Goal: Information Seeking & Learning: Learn about a topic

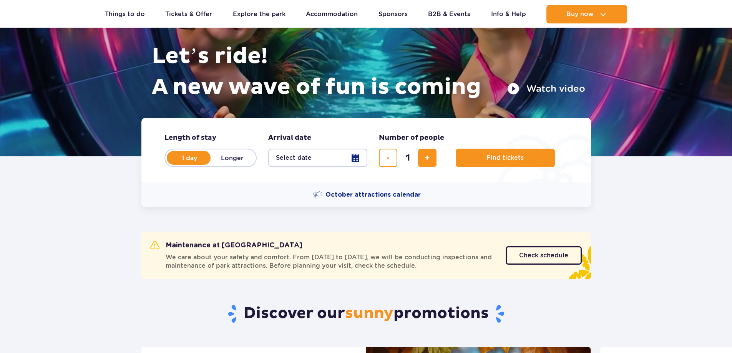
scroll to position [115, 0]
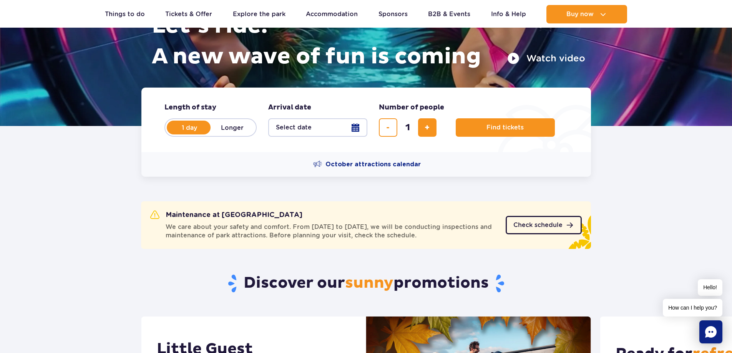
click at [546, 224] on span "Check schedule" at bounding box center [537, 225] width 49 height 6
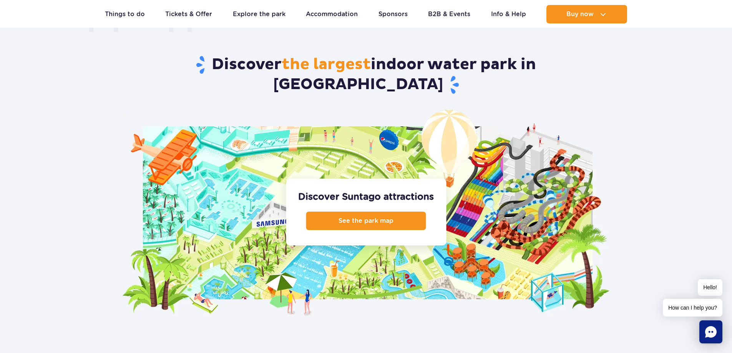
scroll to position [730, 0]
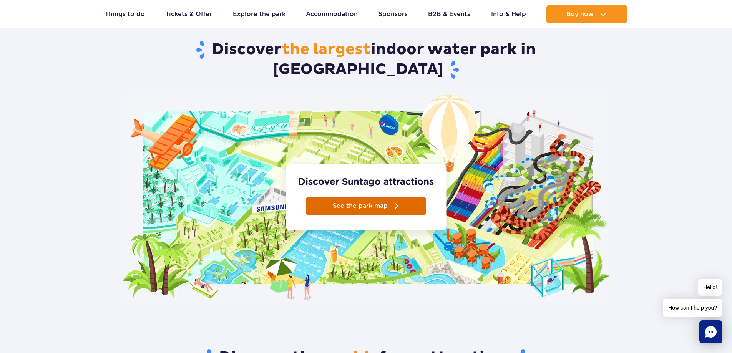
click at [363, 203] on span "See the park map" at bounding box center [360, 206] width 55 height 6
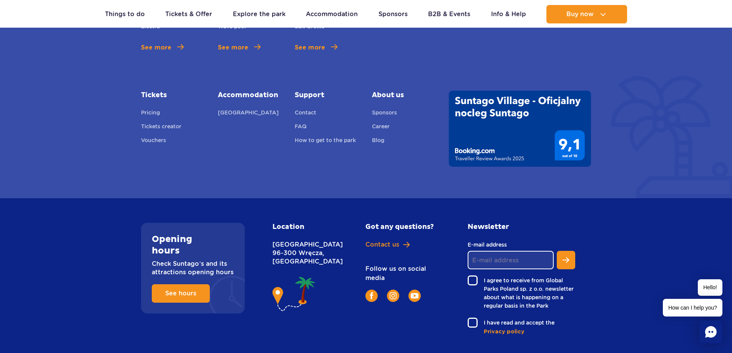
scroll to position [2845, 0]
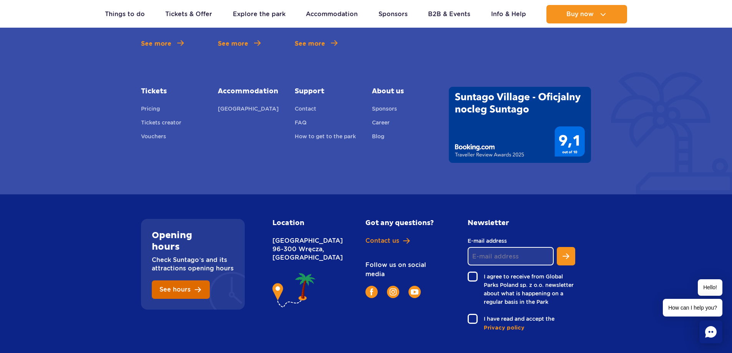
click at [184, 287] on span "See hours" at bounding box center [174, 290] width 31 height 6
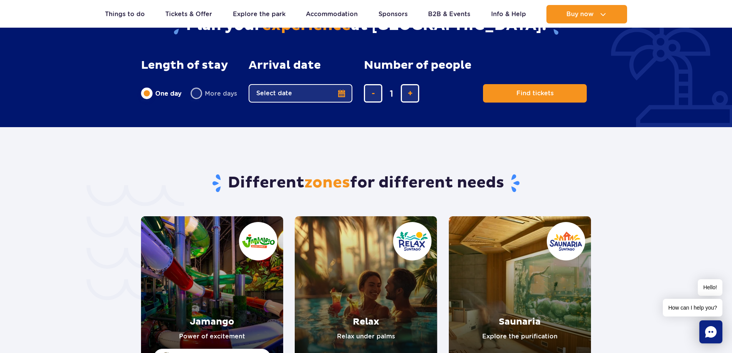
scroll to position [1462, 0]
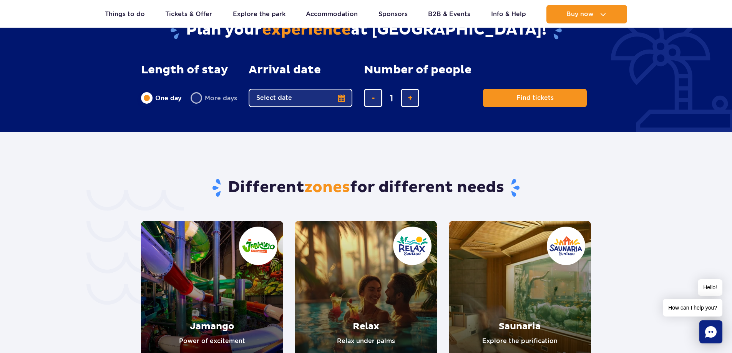
click at [212, 260] on link "Jamango" at bounding box center [212, 292] width 142 height 142
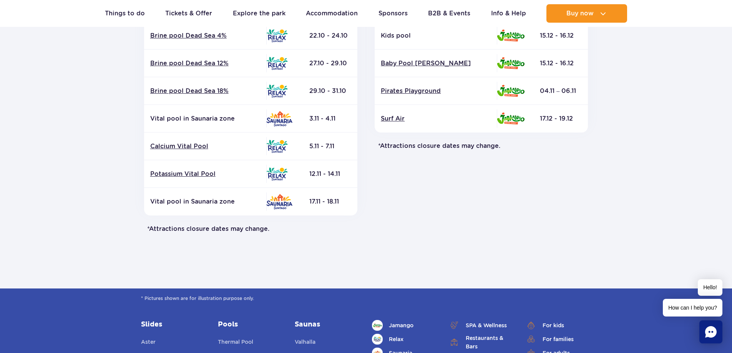
scroll to position [346, 0]
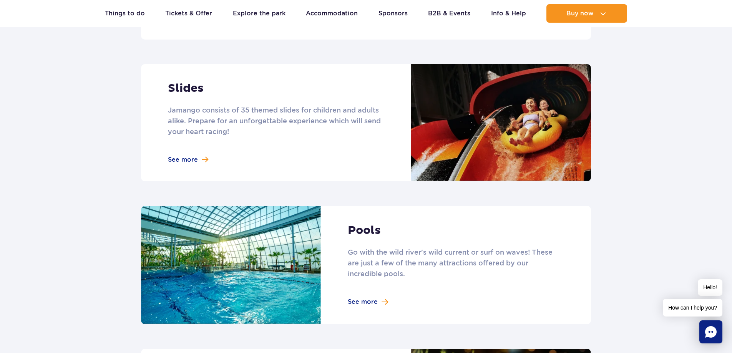
scroll to position [730, 0]
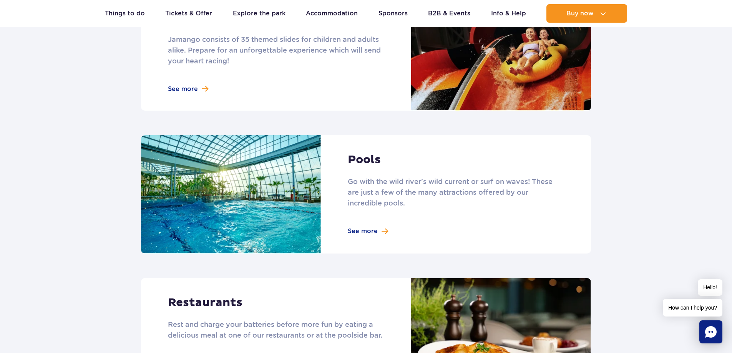
click at [362, 220] on link at bounding box center [366, 194] width 450 height 118
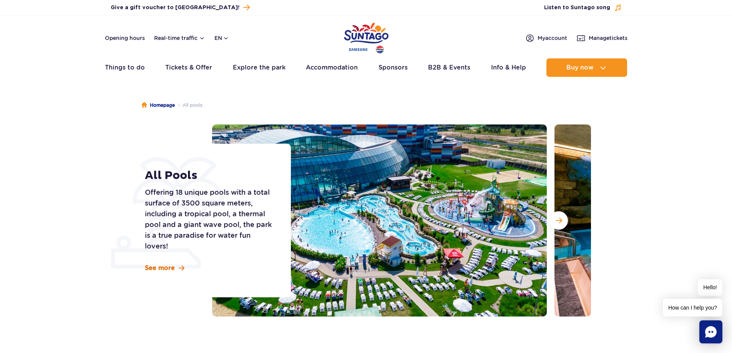
click at [158, 267] on span "See more" at bounding box center [160, 268] width 30 height 8
